Goal: Transaction & Acquisition: Purchase product/service

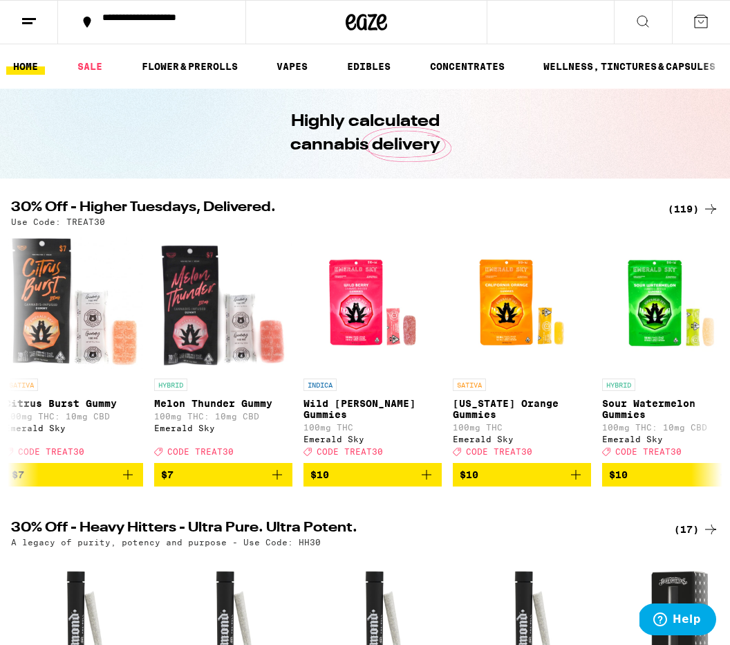
click at [95, 58] on link "SALE" at bounding box center [90, 66] width 39 height 17
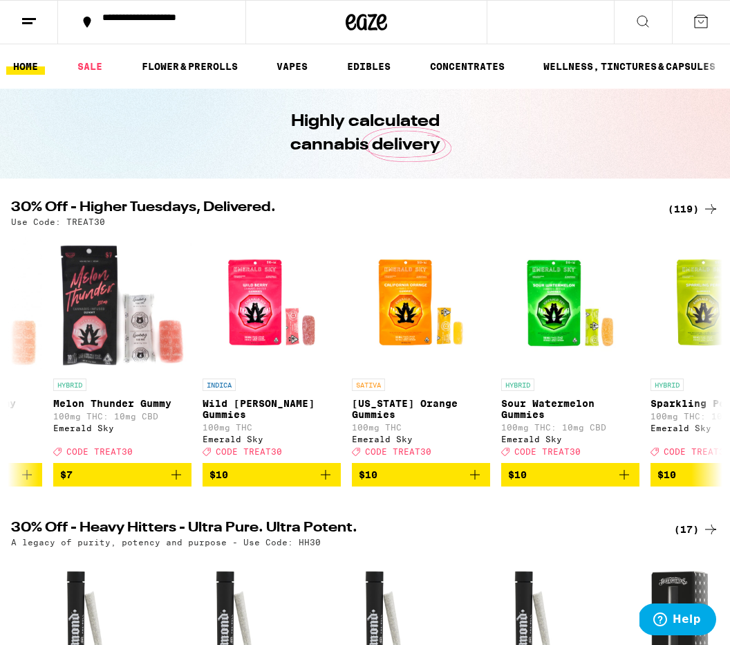
click at [95, 56] on ul "HOME SALE FLOWER & PREROLLS VAPES EDIBLES CONCENTRATES WELLNESS, TINCTURES & CA…" at bounding box center [365, 66] width 730 height 44
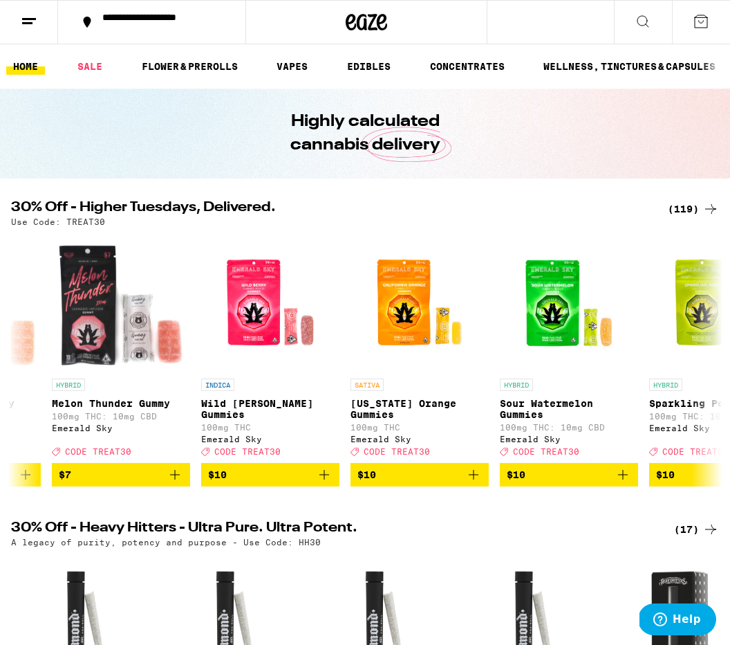
scroll to position [0, 2051]
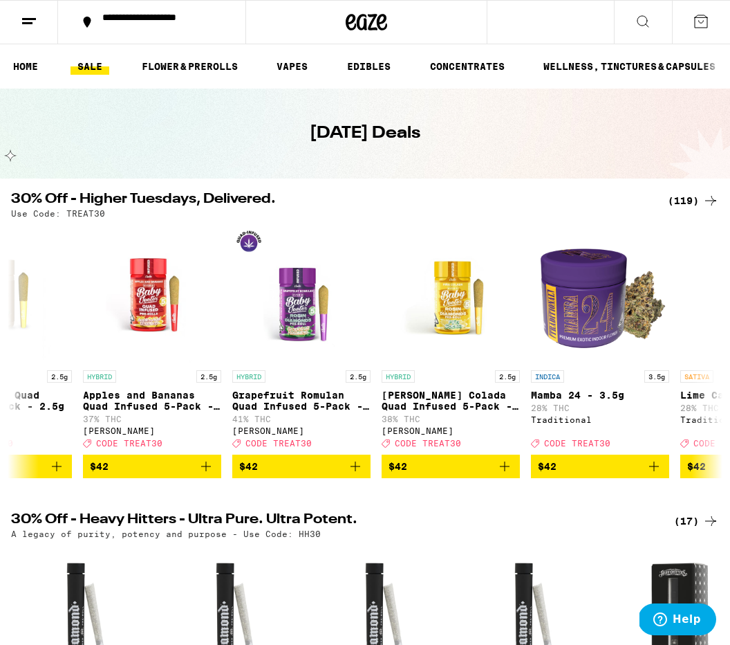
click at [211, 64] on link "FLOWER & PREROLLS" at bounding box center [190, 66] width 110 height 17
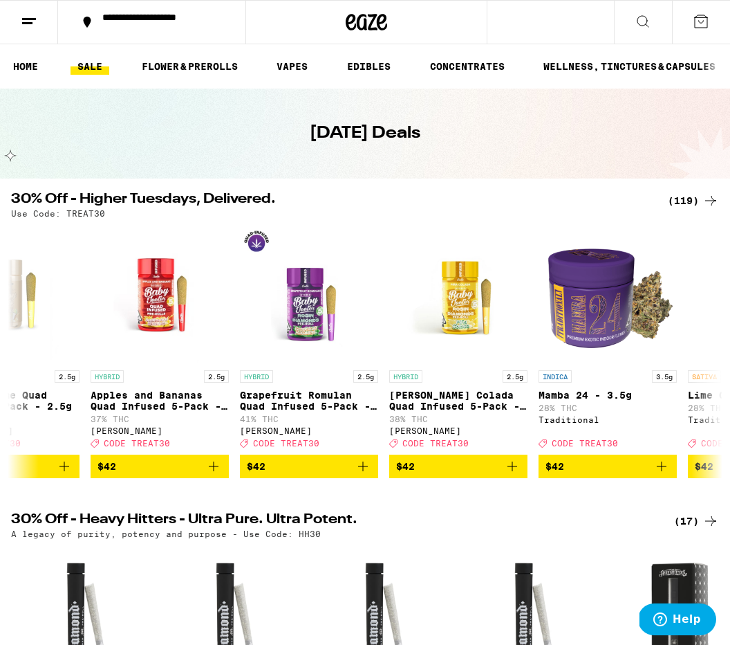
scroll to position [0, 15156]
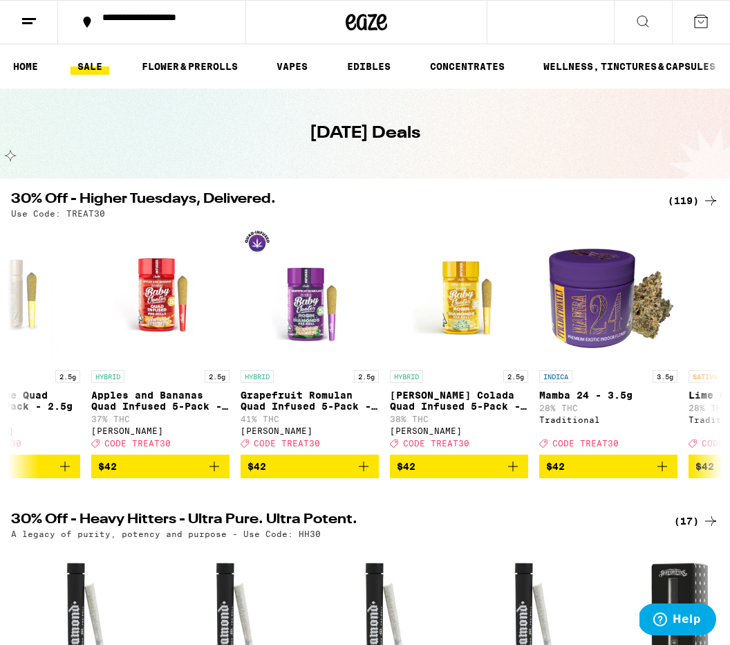
click at [220, 67] on link "FLOWER & PREROLLS" at bounding box center [190, 66] width 110 height 17
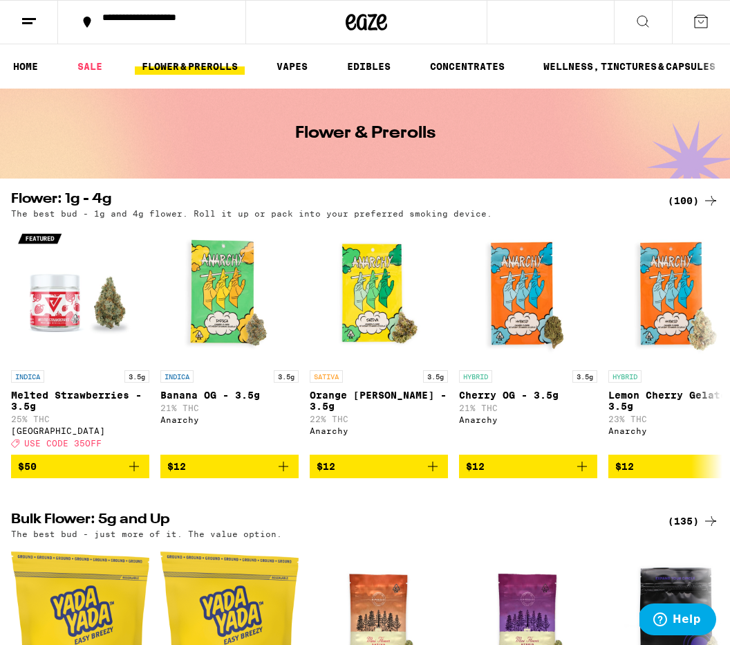
click at [489, 470] on span "$12" at bounding box center [528, 466] width 124 height 17
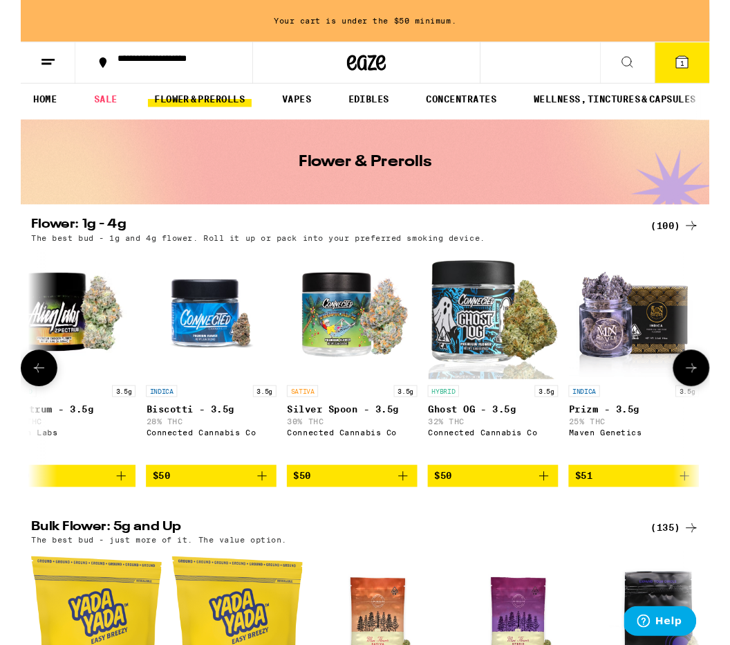
scroll to position [0, 10035]
click at [411, 510] on icon "Add to bag" at bounding box center [406, 504] width 17 height 17
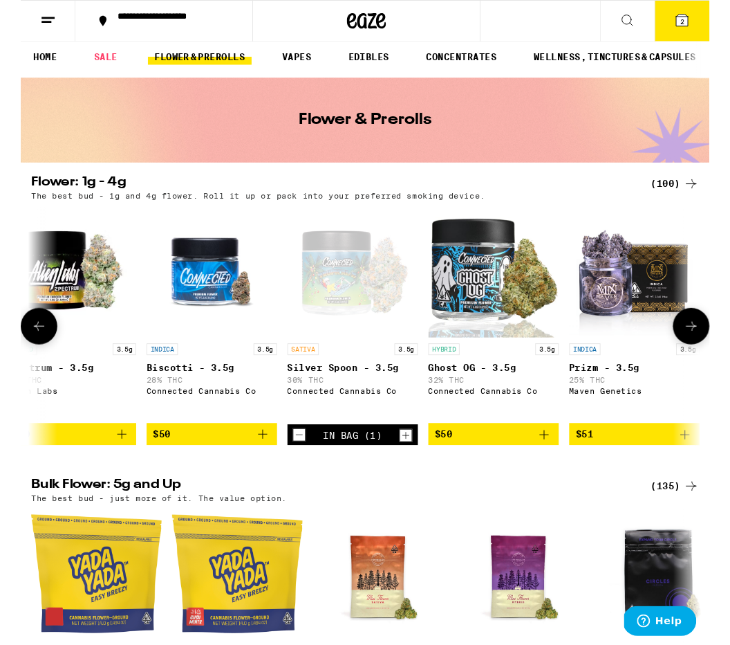
click at [120, 472] on button "$50" at bounding box center [53, 460] width 138 height 24
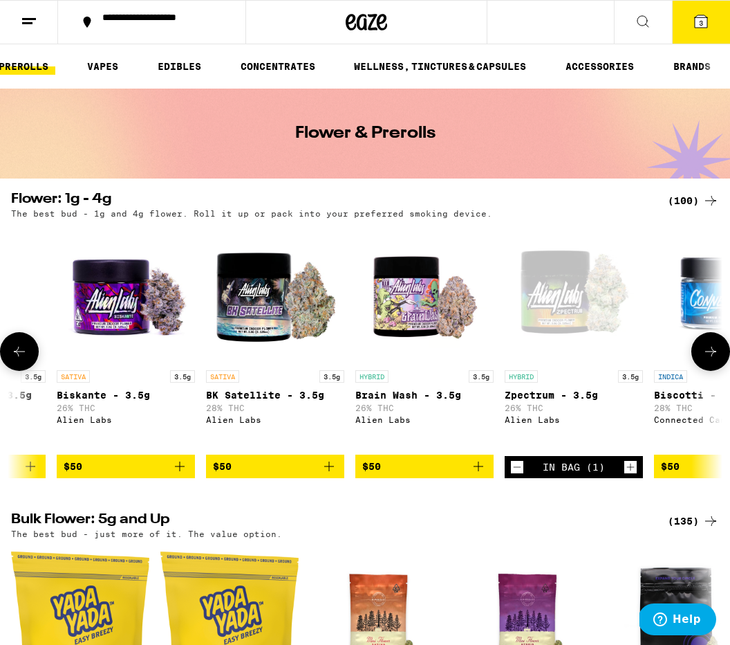
scroll to position [0, 192]
click at [619, 68] on link "ACCESSORIES" at bounding box center [600, 66] width 82 height 17
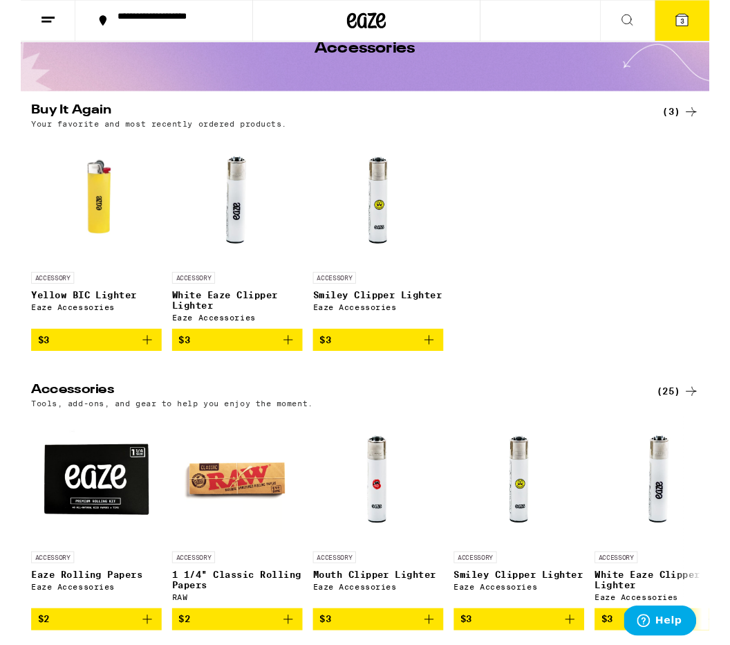
scroll to position [82, 0]
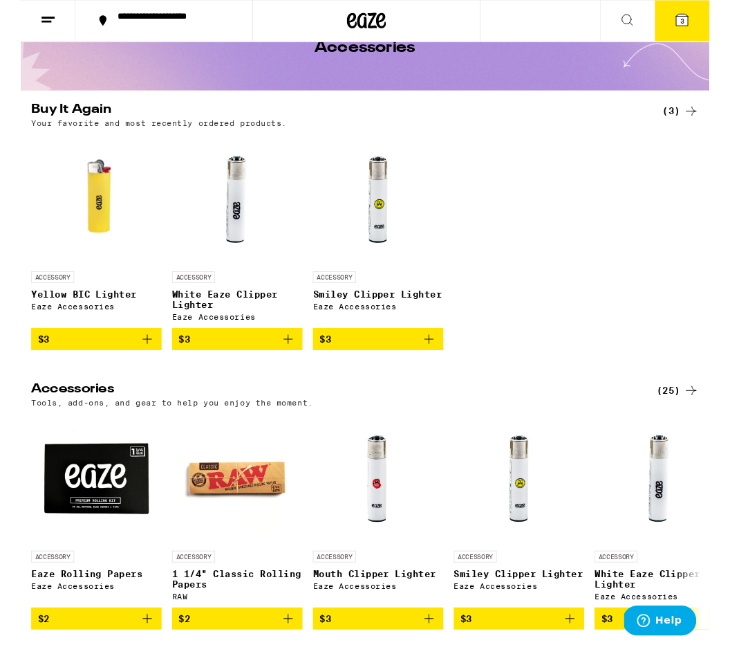
click at [140, 371] on button "$3" at bounding box center [80, 360] width 138 height 24
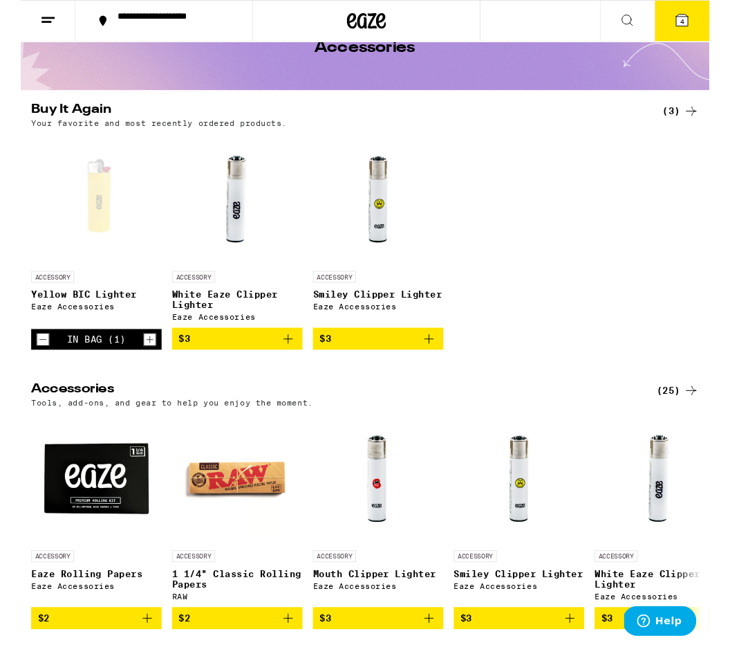
click at [143, 349] on link "ACCESSORY Yellow BIC Lighter Eaze Accessories" at bounding box center [80, 245] width 138 height 207
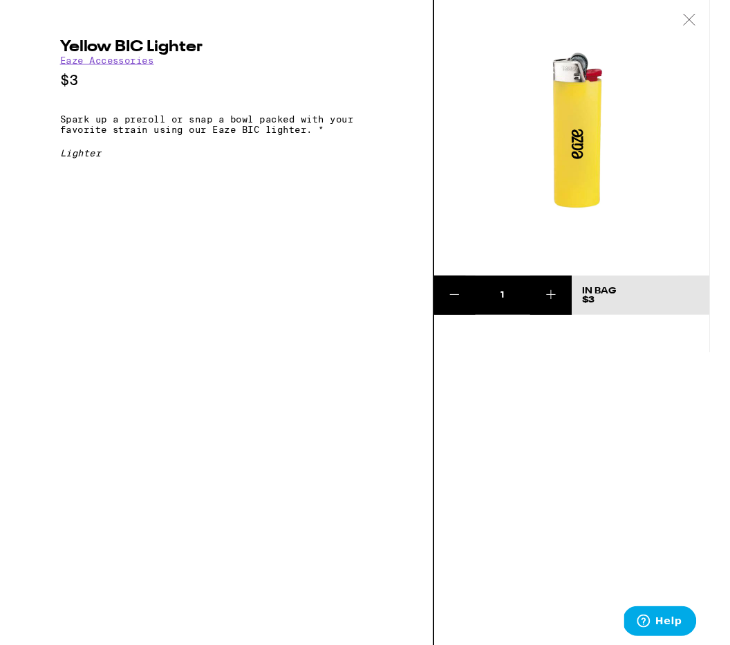
click at [142, 353] on div "Yellow BIC Lighter Eaze Accessories $3 Spark up a preroll or snap a bowl packed…" at bounding box center [219, 341] width 438 height 683
click at [569, 310] on icon at bounding box center [562, 312] width 17 height 17
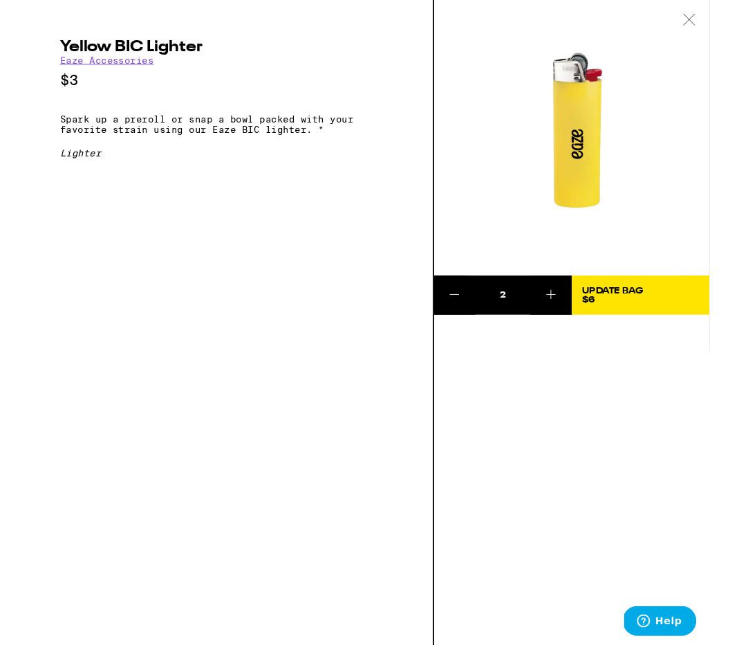
click at [725, 16] on div at bounding box center [708, 22] width 43 height 44
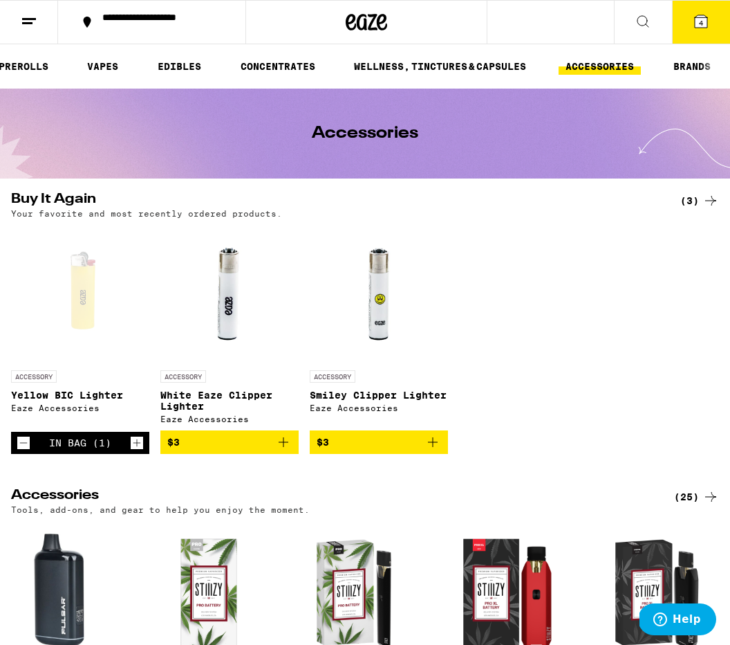
click at [712, 24] on button "4" at bounding box center [701, 22] width 58 height 43
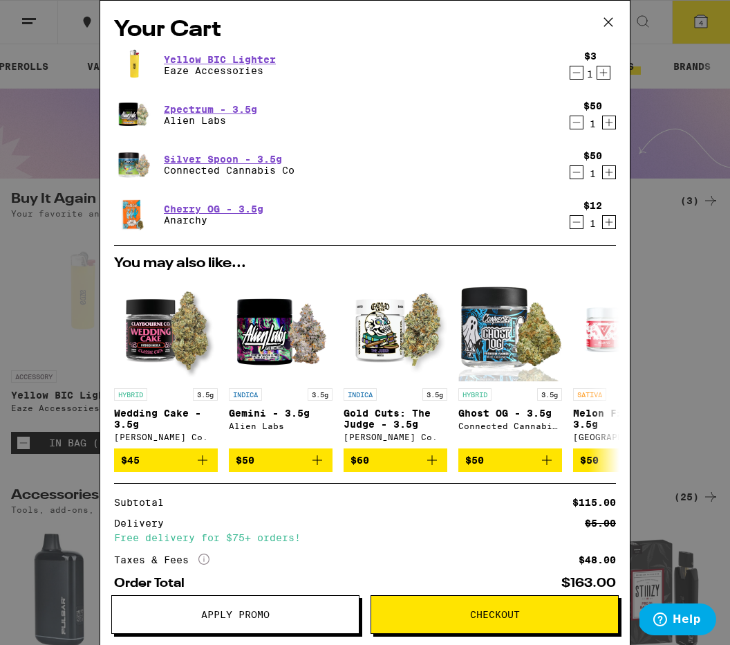
click at [615, 70] on div "$3 1" at bounding box center [590, 64] width 52 height 29
click at [608, 75] on icon "Increment" at bounding box center [603, 72] width 12 height 17
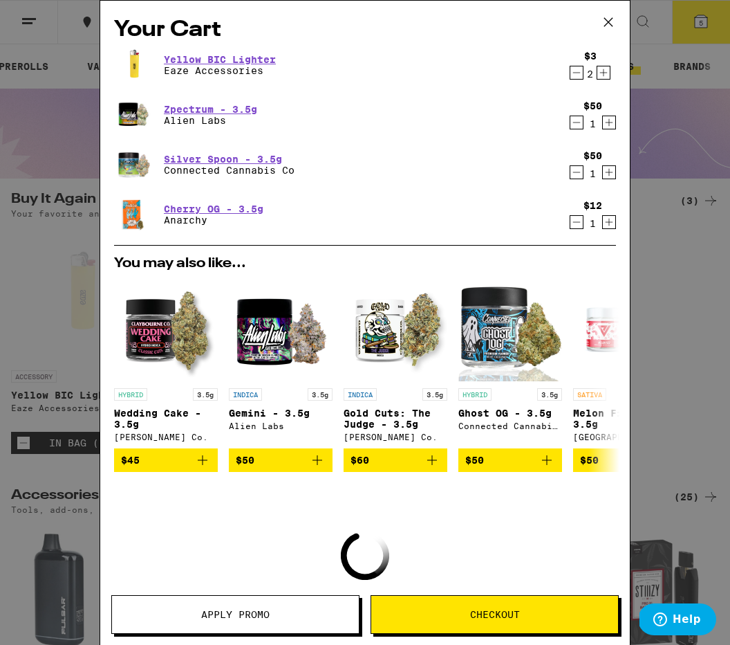
click at [608, 73] on icon "Increment" at bounding box center [603, 72] width 12 height 17
click at [727, 0] on div "Your Cart Yellow BIC Lighter Eaze Accessories $3 3 Zpectrum - 3.5g Alien Labs $…" at bounding box center [365, 322] width 730 height 645
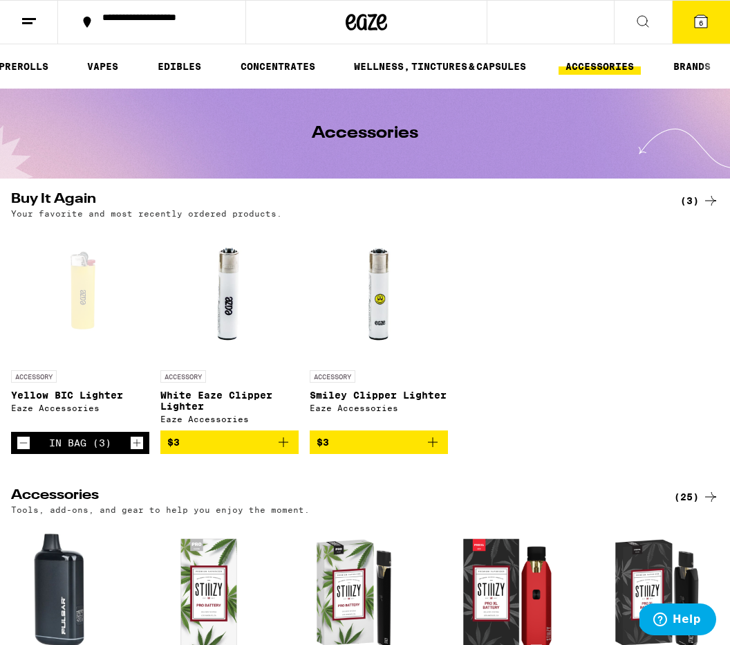
click at [707, 21] on icon at bounding box center [701, 21] width 12 height 12
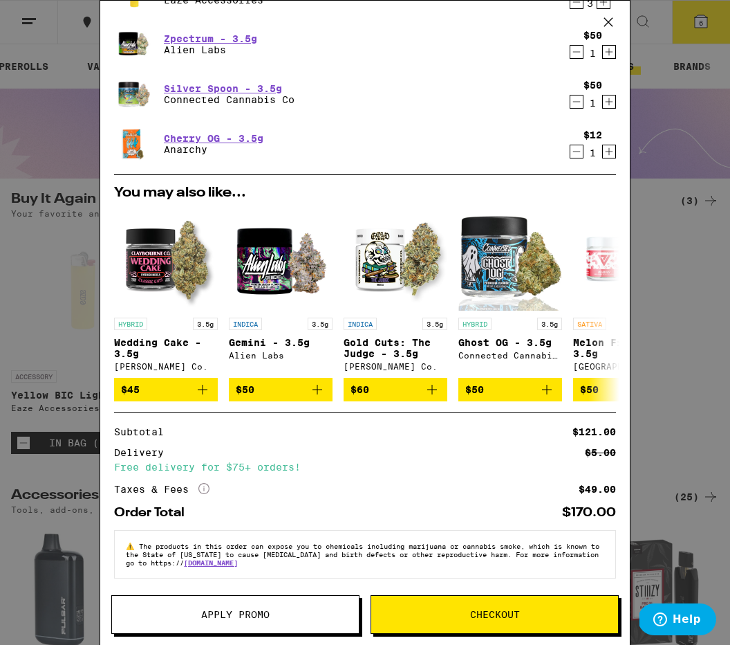
scroll to position [85, 0]
click at [565, 615] on span "Checkout" at bounding box center [494, 614] width 247 height 10
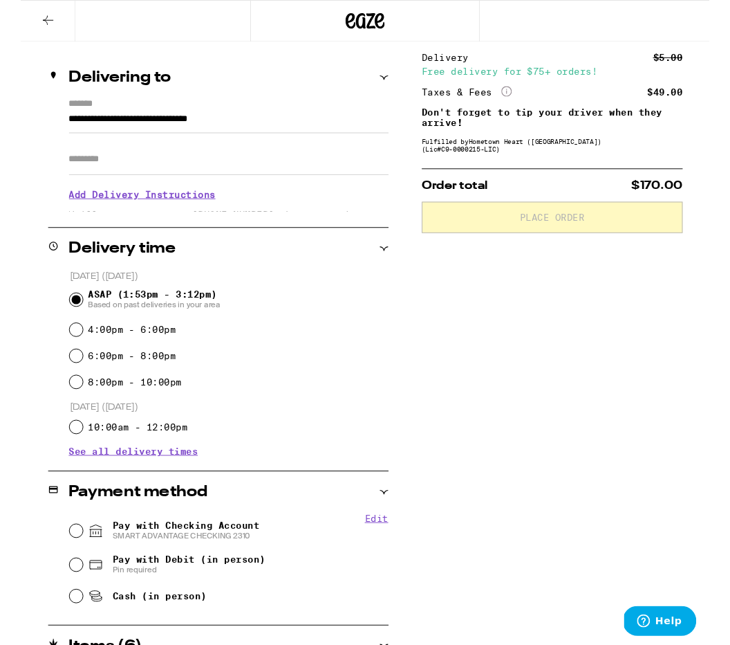
scroll to position [145, 0]
click at [473, 469] on div "Subtotal $121.00 Delivery $5.00 Free delivery for $75+ orders! Taxes & Fees Mor…" at bounding box center [563, 464] width 277 height 885
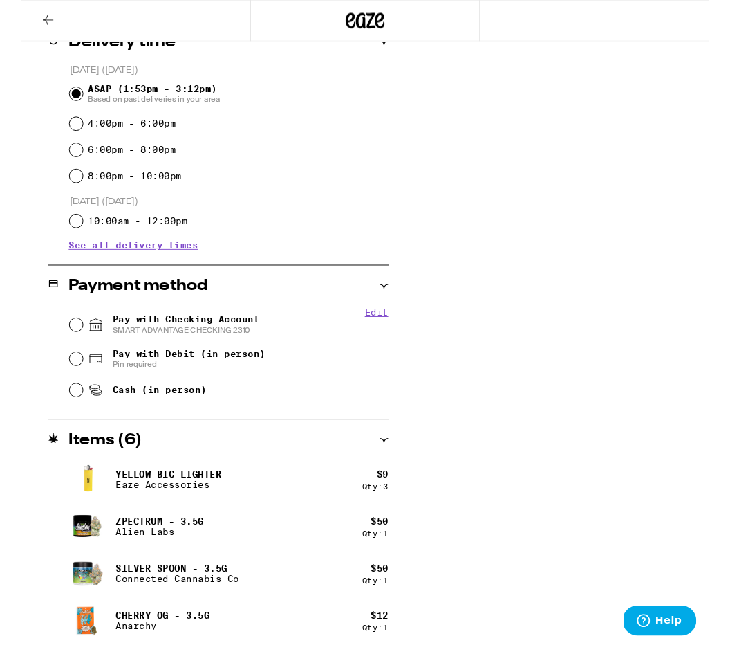
scroll to position [369, 0]
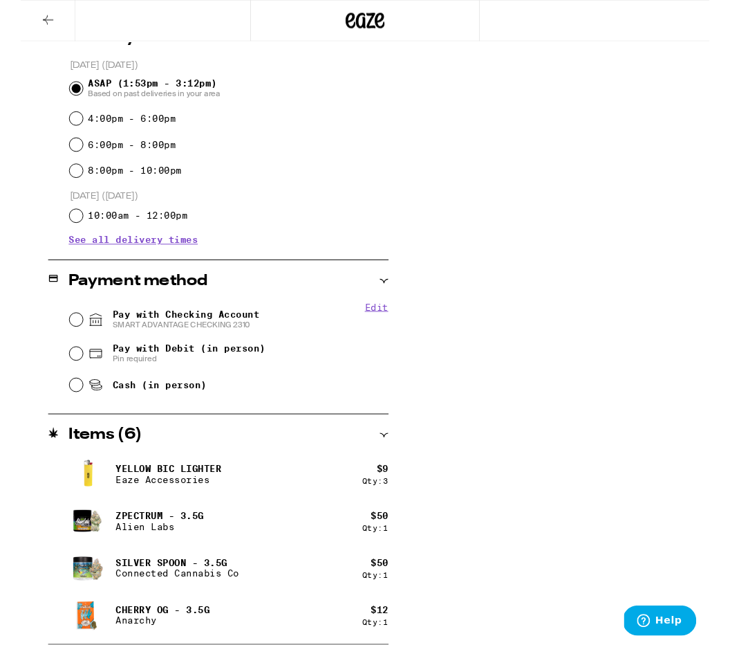
click at [61, 318] on div "Payment method" at bounding box center [209, 298] width 361 height 44
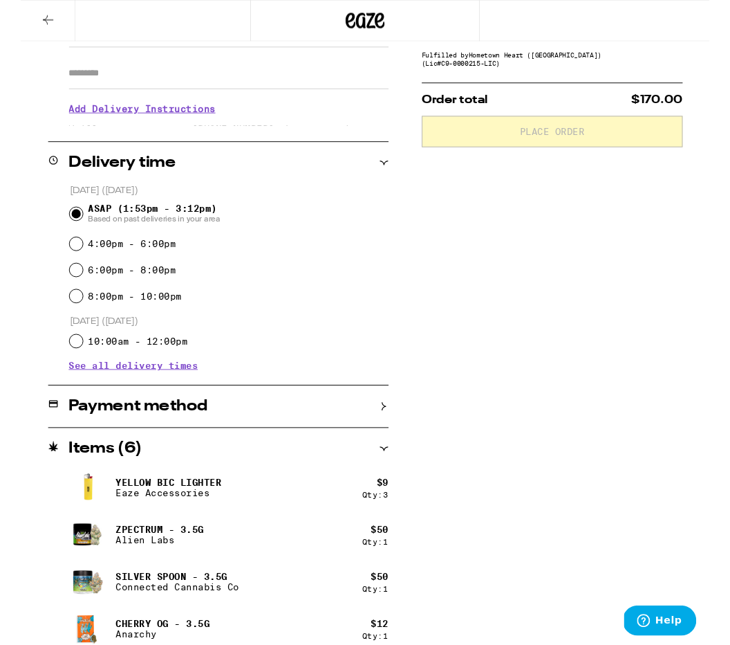
scroll to position [251, 0]
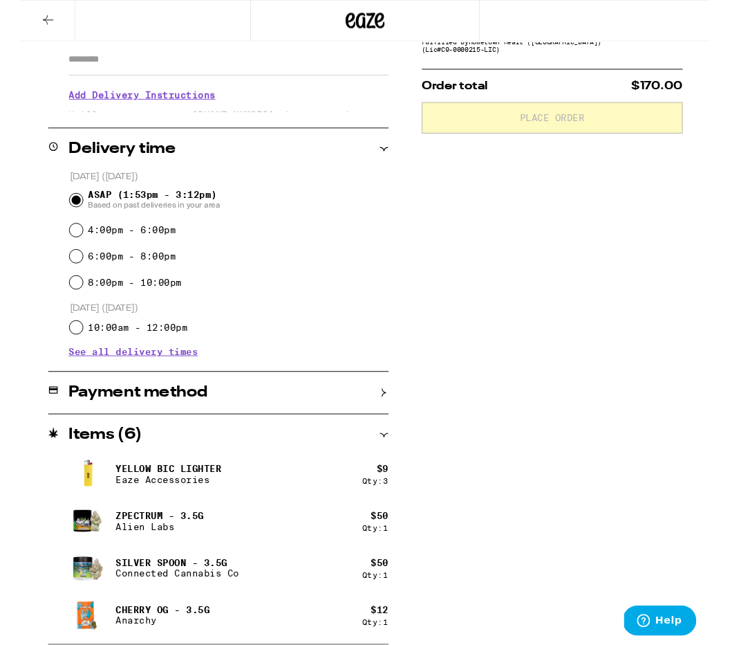
click at [385, 401] on div "Payment method" at bounding box center [209, 416] width 361 height 44
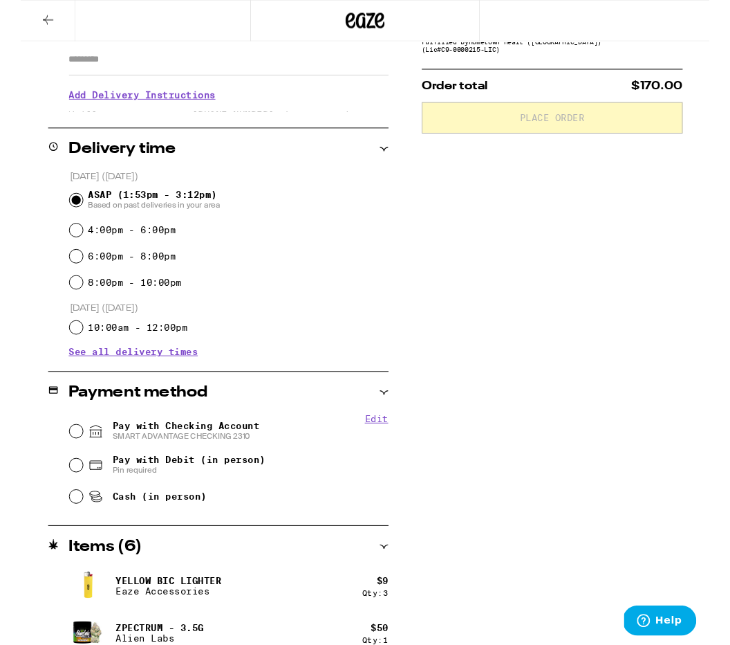
scroll to position [252, 0]
click at [60, 455] on input "Pay with Checking Account SMART ADVANTAGE CHECKING 2310" at bounding box center [59, 457] width 14 height 14
radio input "true"
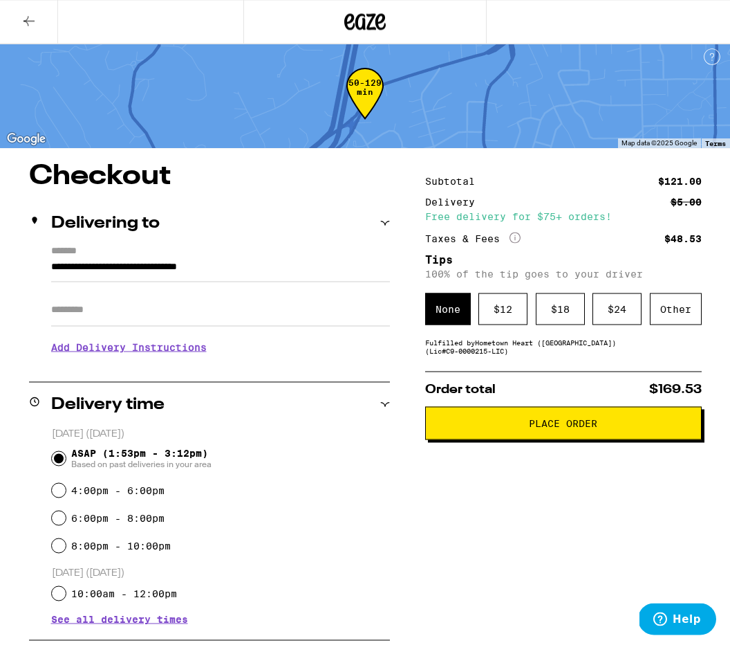
scroll to position [0, 0]
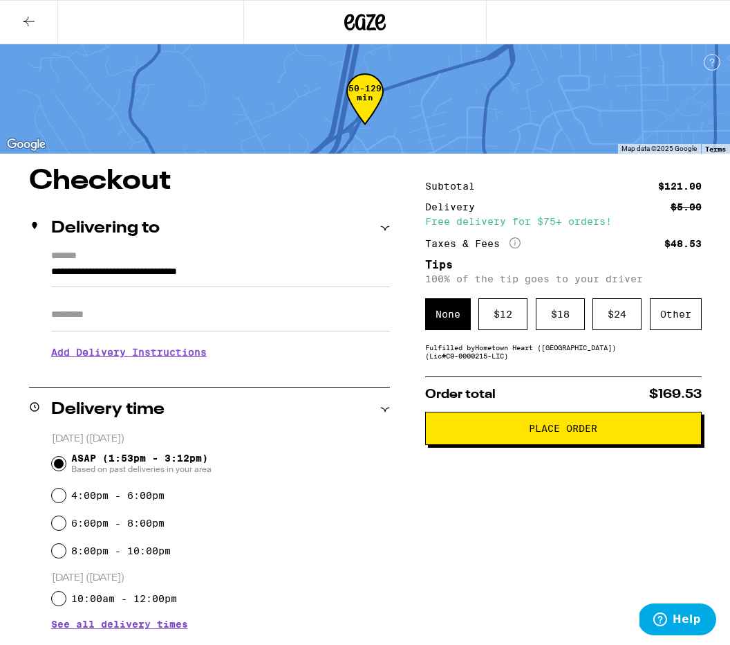
click at [621, 315] on div "$ 24" at bounding box center [617, 314] width 49 height 32
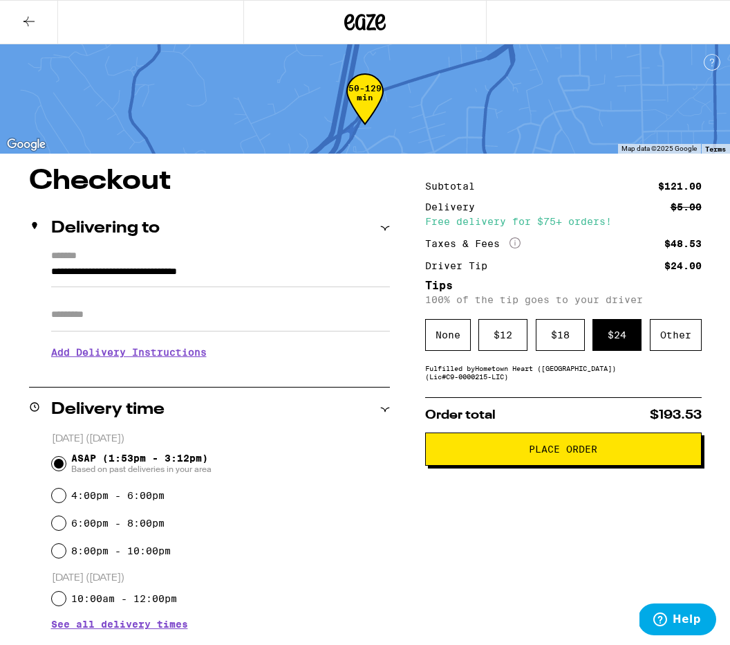
click at [629, 454] on span "Place Order" at bounding box center [563, 449] width 253 height 10
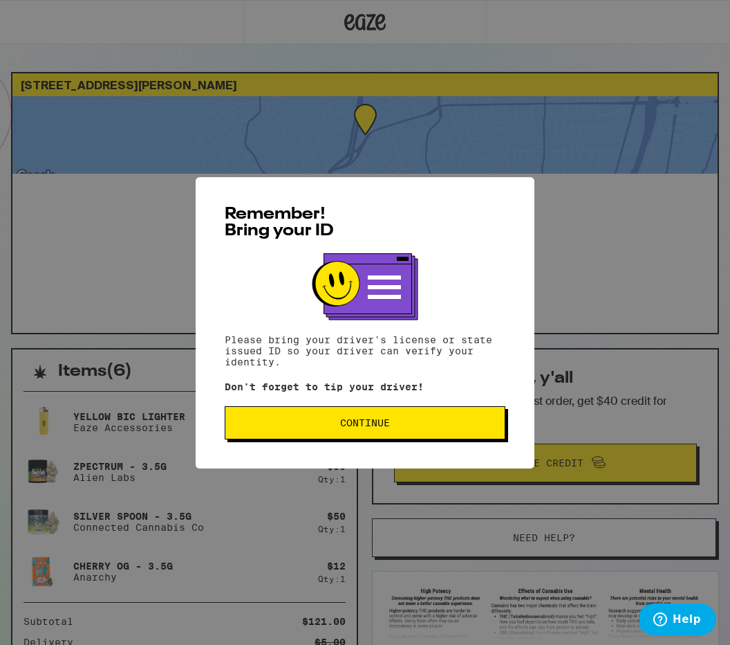
click at [458, 410] on button "Continue" at bounding box center [365, 422] width 281 height 33
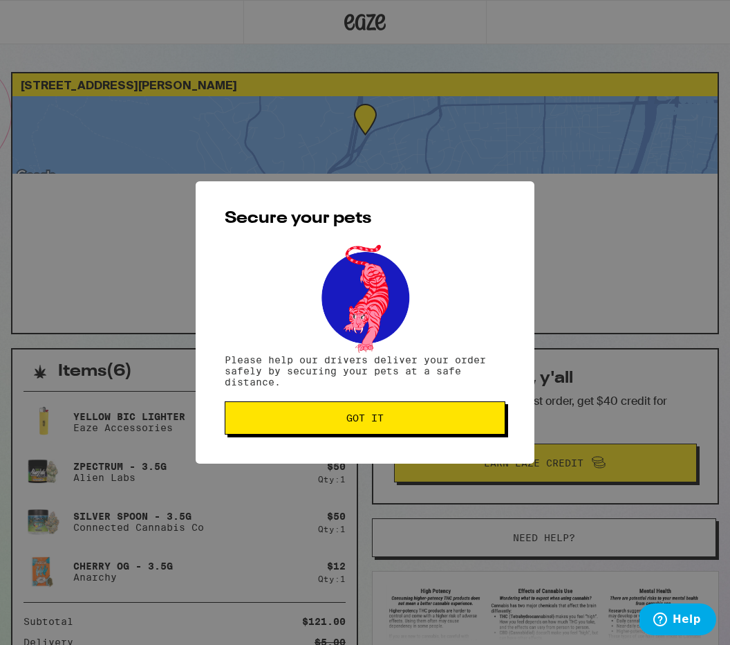
click at [466, 420] on span "Got it" at bounding box center [365, 418] width 257 height 10
